Goal: Navigation & Orientation: Find specific page/section

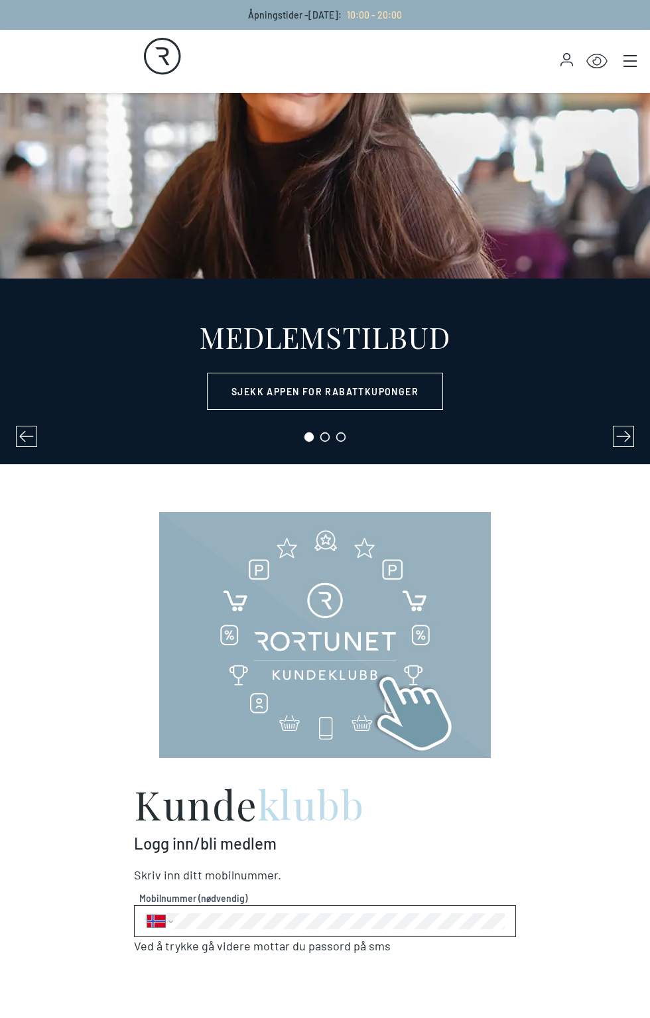
select select "NO"
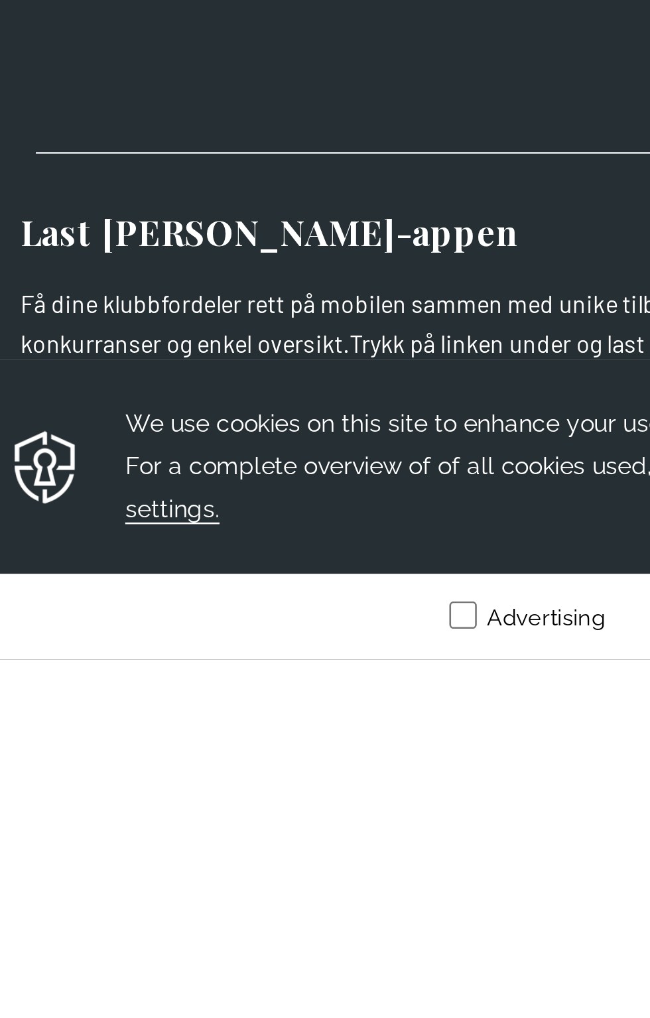
scroll to position [2431, 0]
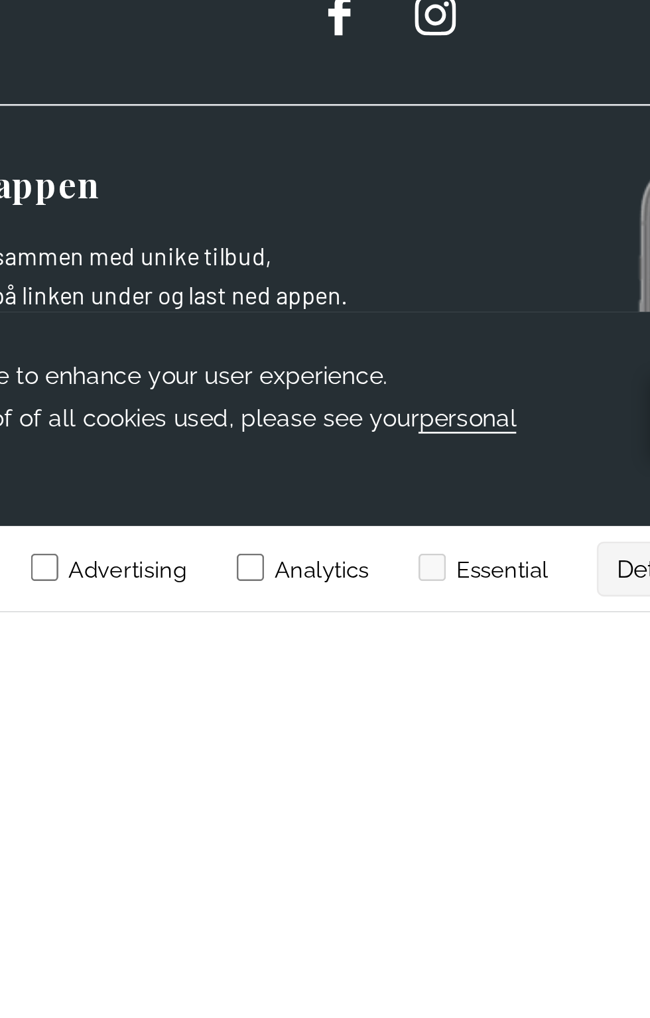
scroll to position [14080, 0]
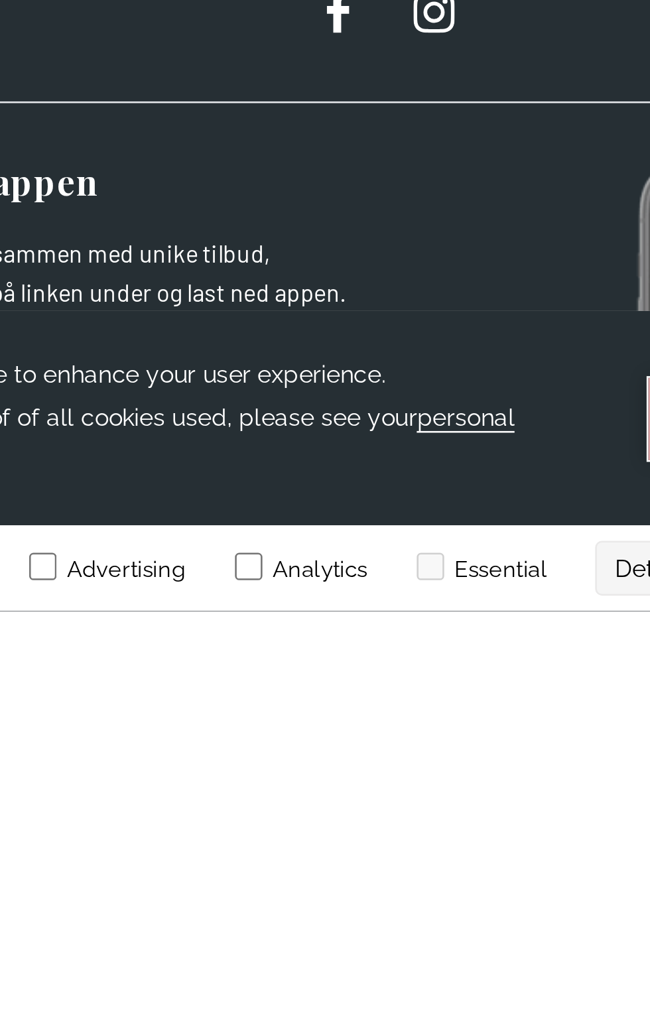
click at [0, 350] on button "Accept" at bounding box center [15, 334] width 86 height 32
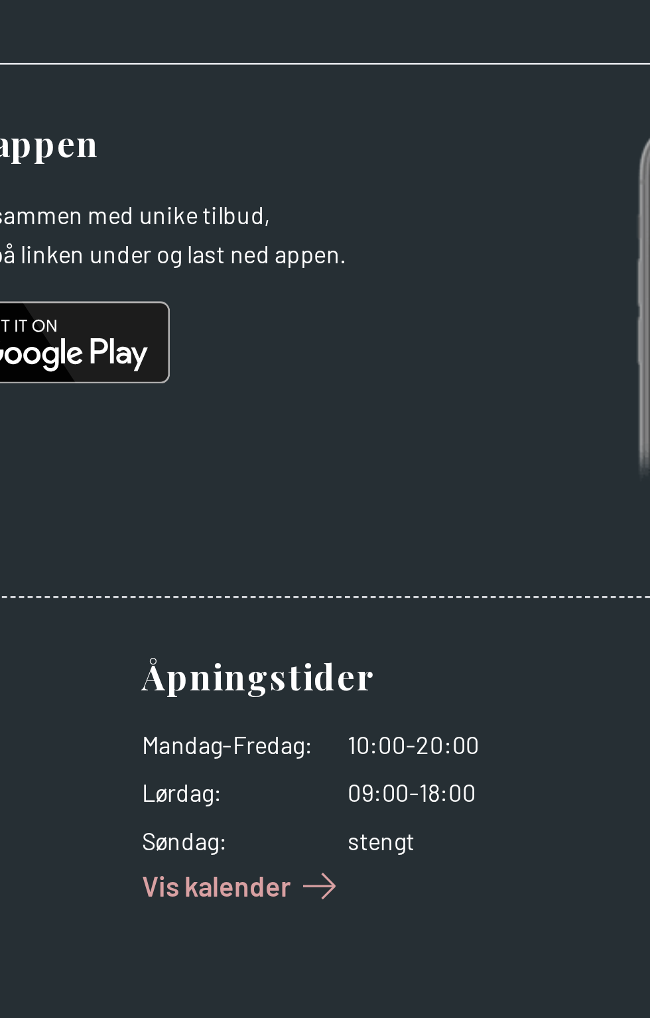
scroll to position [14324, 0]
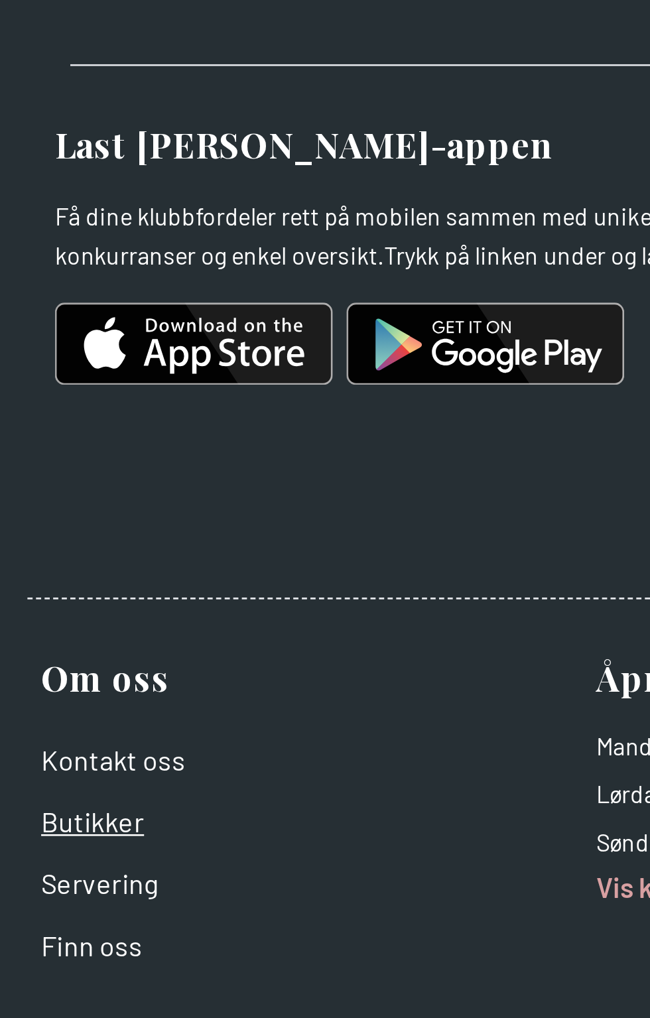
click at [25, 872] on link "Butikker" at bounding box center [36, 870] width 40 height 13
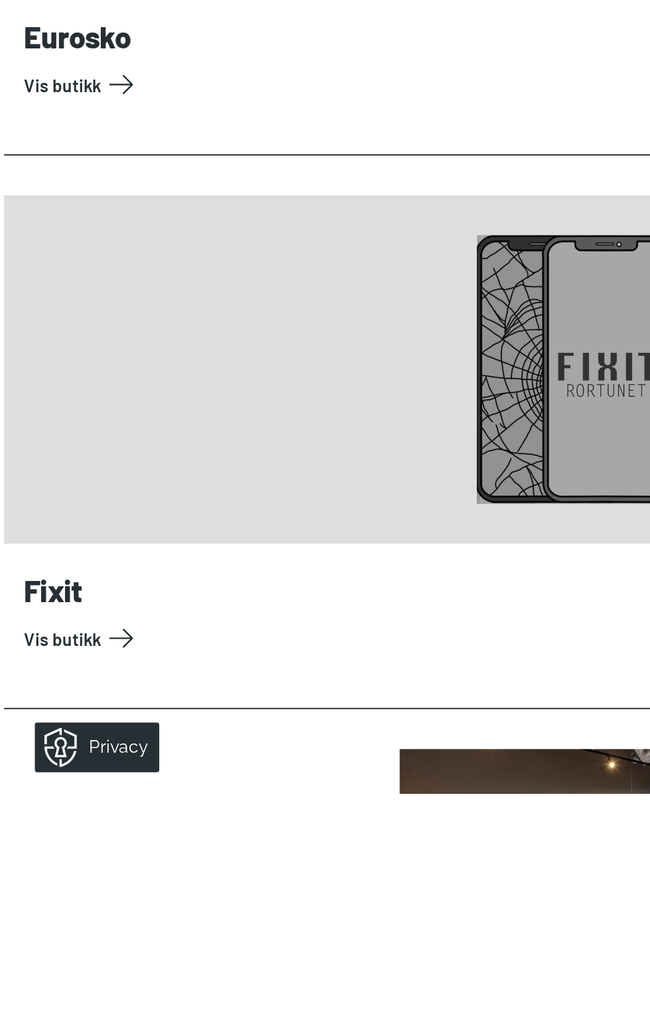
scroll to position [1663, 0]
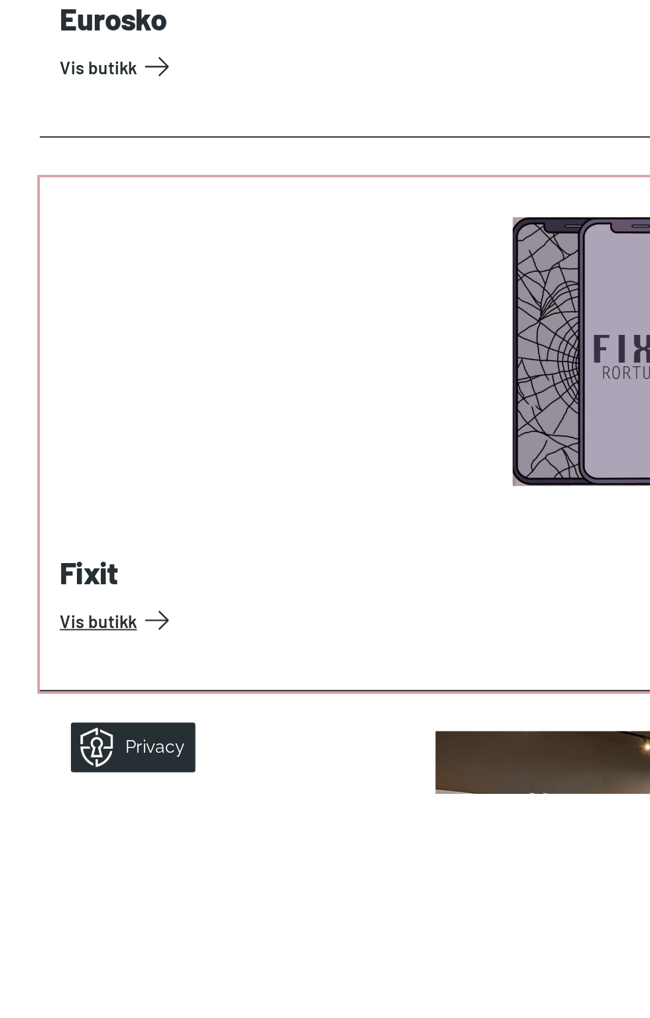
click at [40, 926] on link "Vis butikk" at bounding box center [328, 926] width 592 height 21
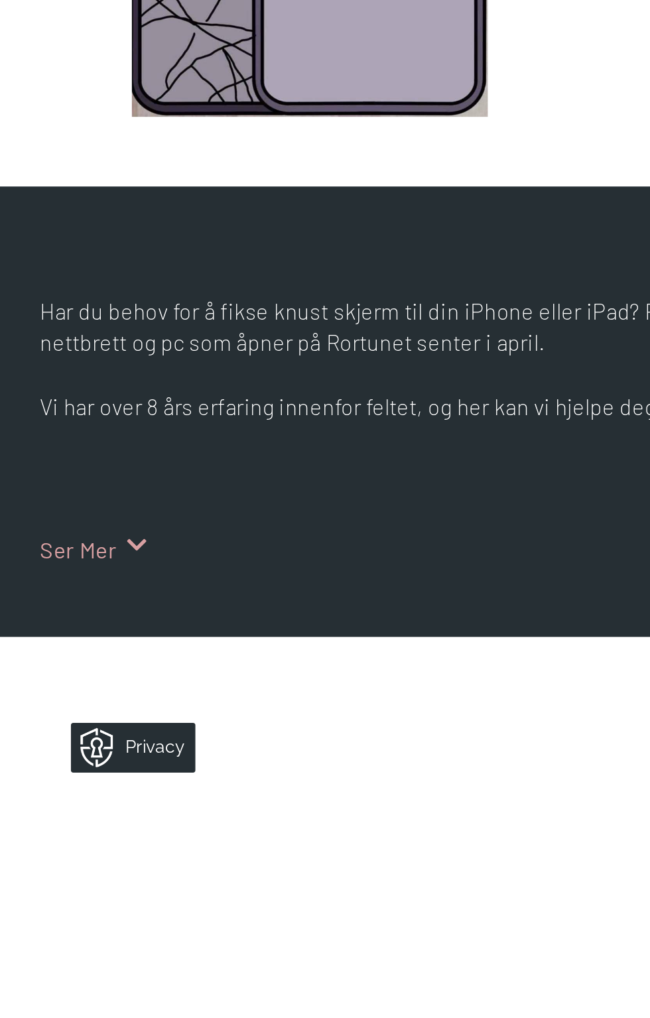
scroll to position [518, 0]
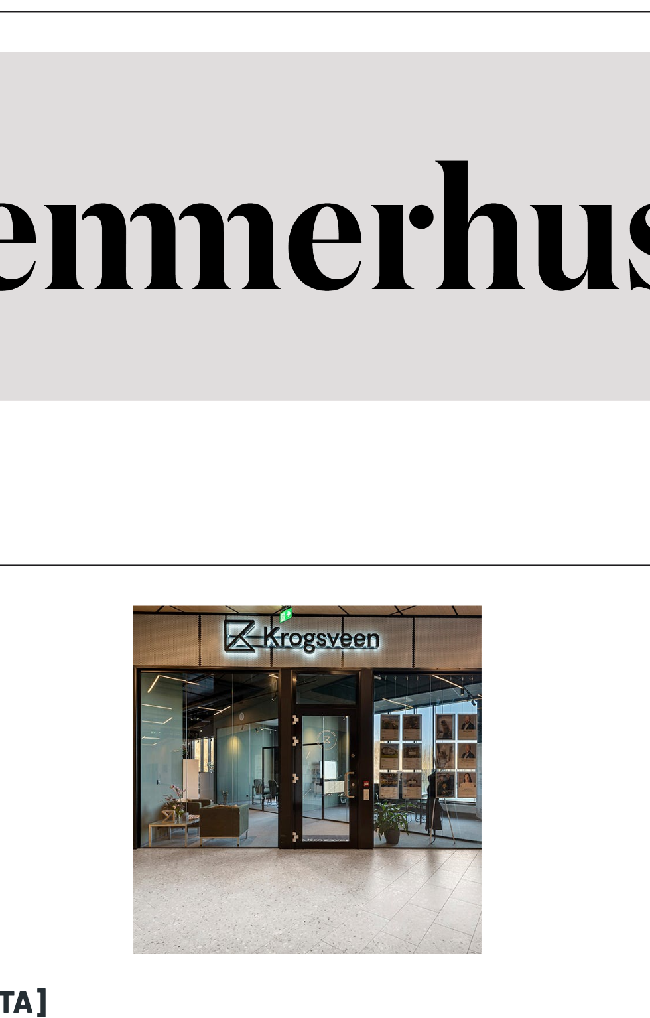
scroll to position [5985, 0]
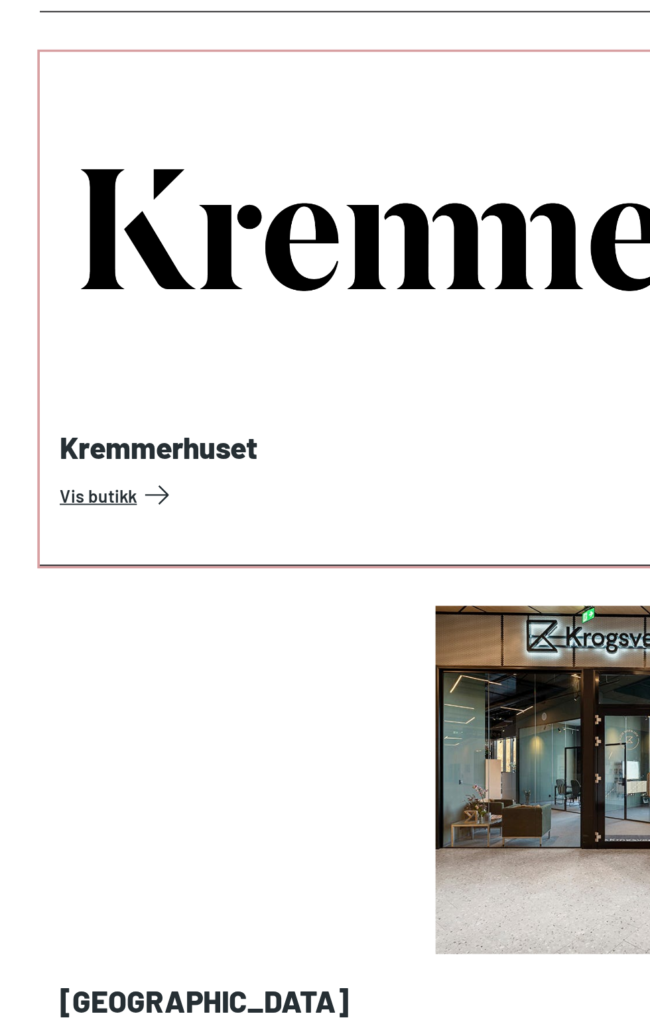
click at [58, 452] on link "Vis butikk" at bounding box center [328, 441] width 592 height 21
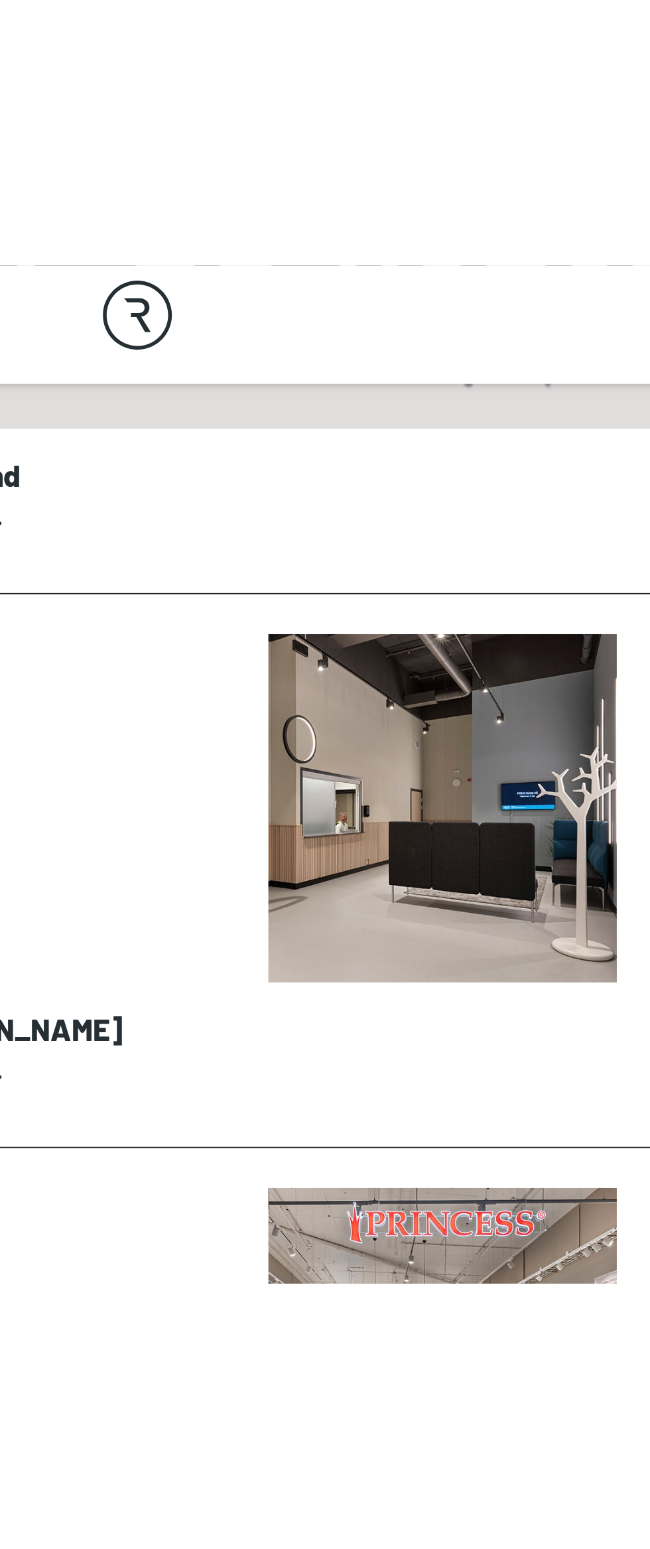
scroll to position [9240, 0]
